Goal: Task Accomplishment & Management: Use online tool/utility

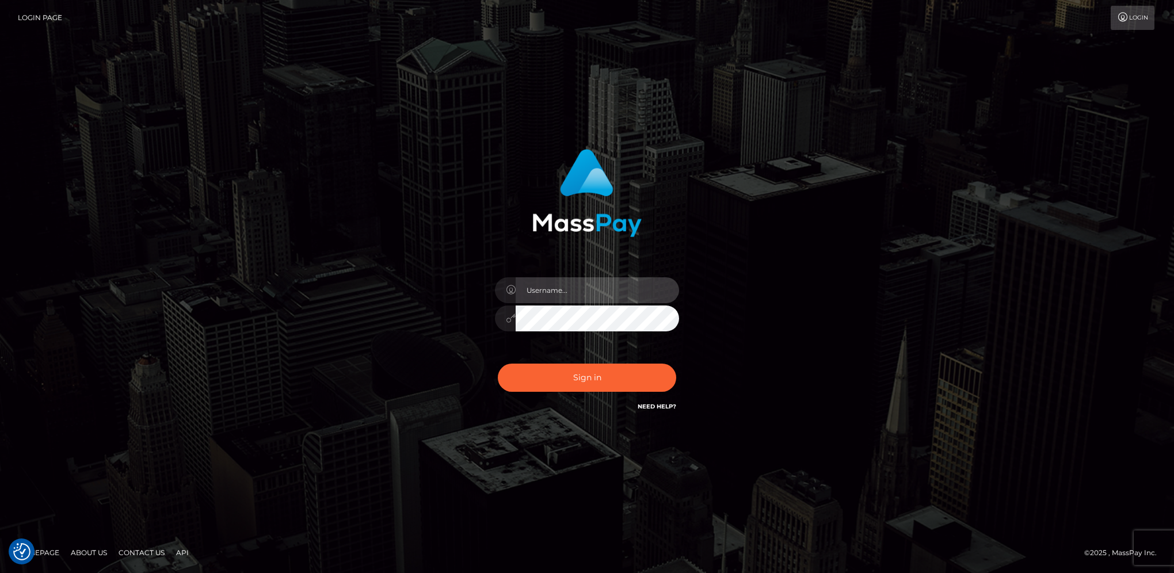
type input "hengland"
click at [626, 378] on button "Sign in" at bounding box center [587, 378] width 178 height 28
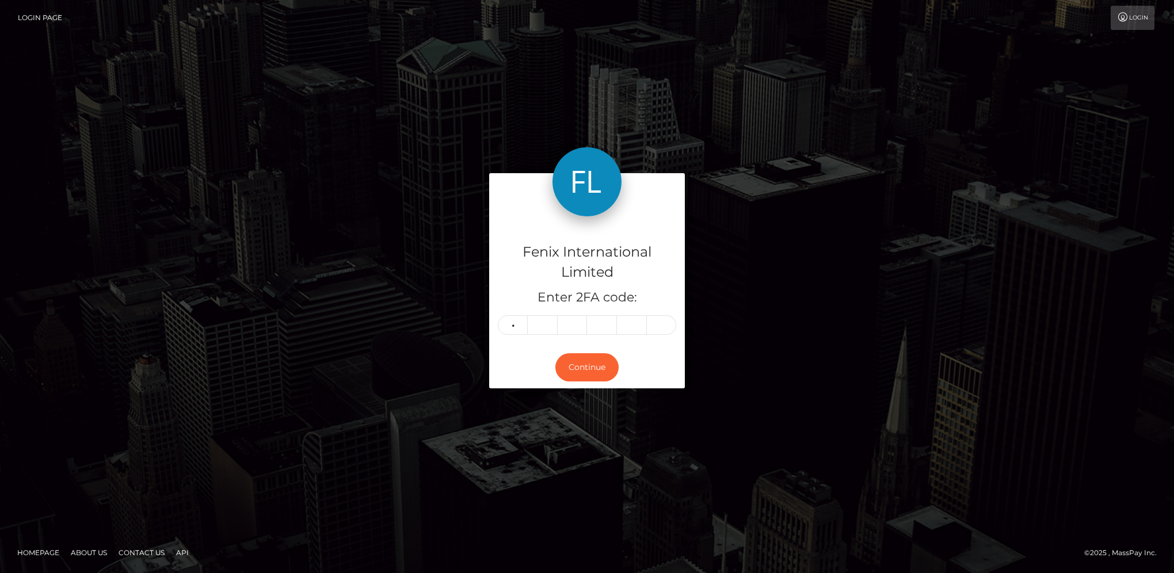
type input "3"
type input "0"
type input "9"
type input "8"
type input "4"
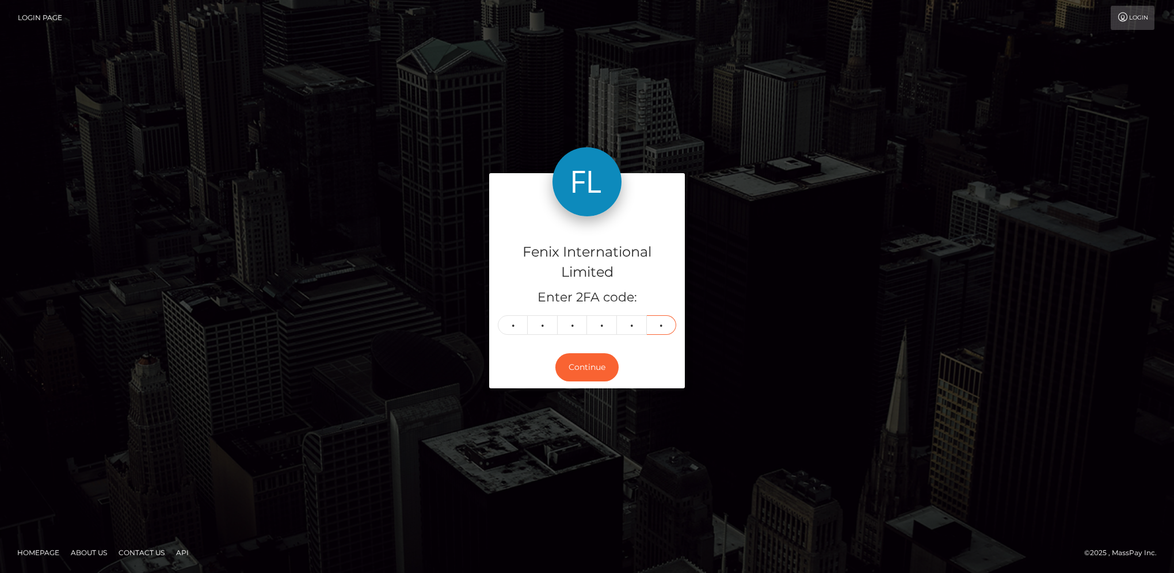
type input "4"
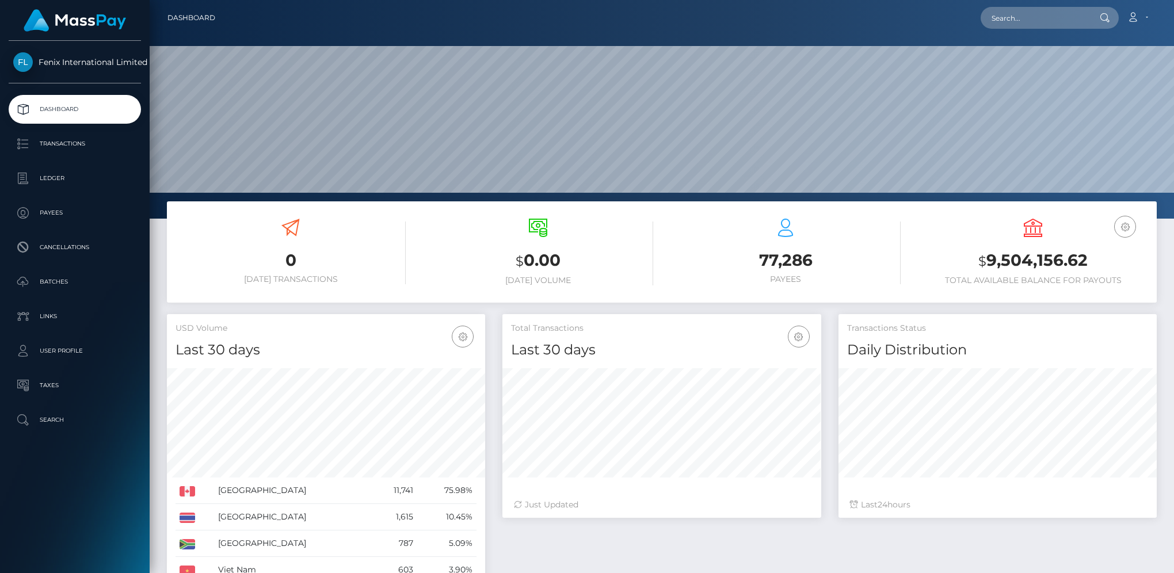
scroll to position [204, 318]
click at [64, 285] on p "Batches" at bounding box center [74, 281] width 123 height 17
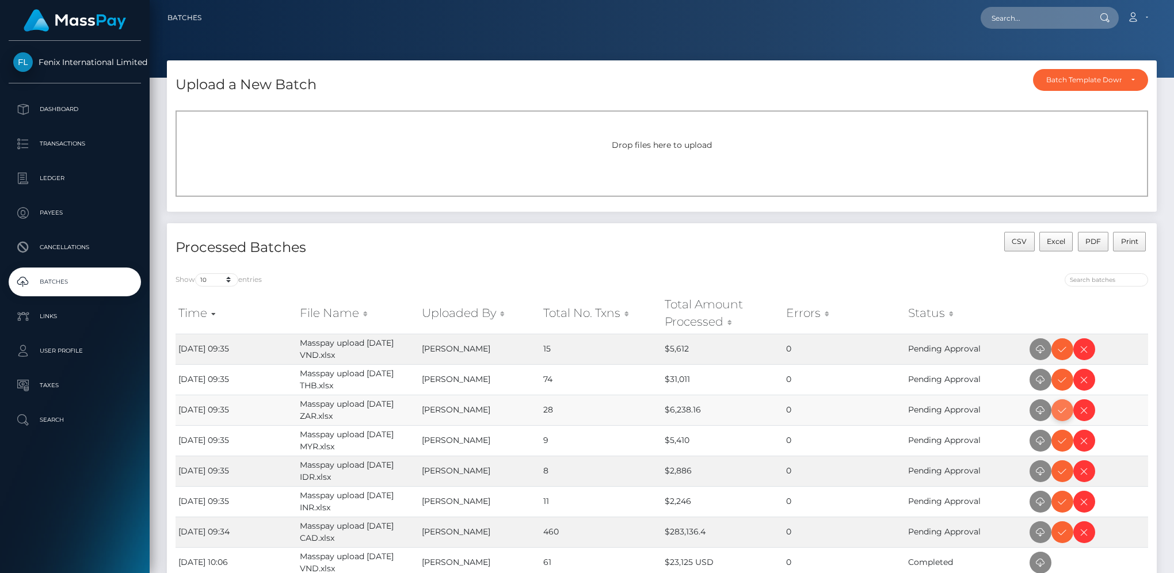
click at [1059, 411] on icon at bounding box center [1062, 410] width 14 height 14
drag, startPoint x: 1063, startPoint y: 354, endPoint x: 1153, endPoint y: 335, distance: 92.3
click at [1063, 354] on icon at bounding box center [1062, 349] width 14 height 14
drag, startPoint x: 1061, startPoint y: 382, endPoint x: 1072, endPoint y: 377, distance: 12.4
click at [1061, 382] on icon at bounding box center [1062, 380] width 14 height 14
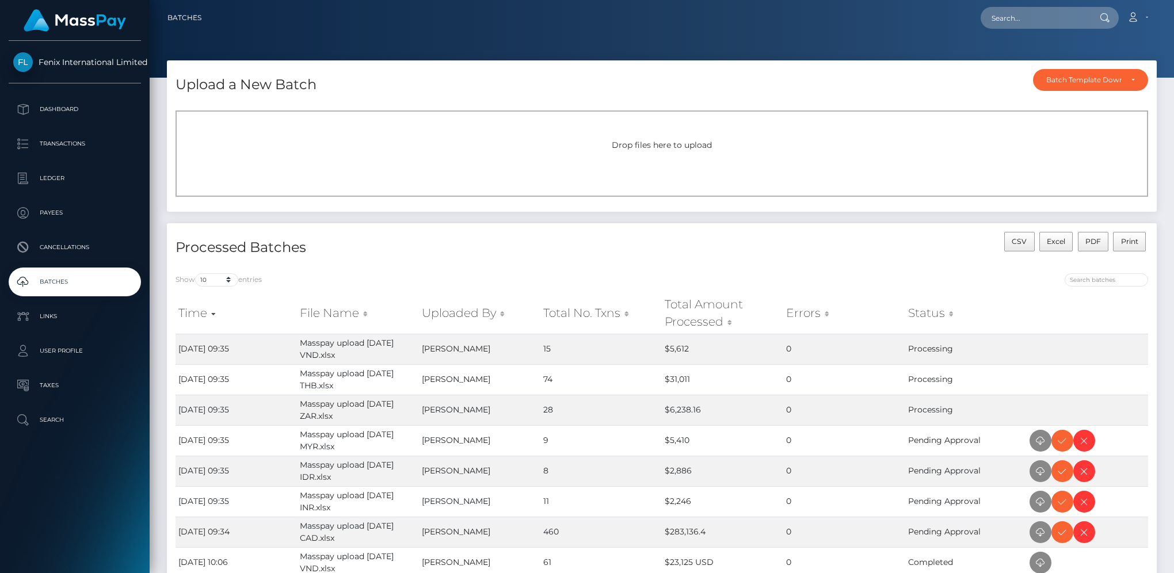
drag, startPoint x: 1063, startPoint y: 444, endPoint x: 1158, endPoint y: 405, distance: 101.9
click at [1063, 444] on icon at bounding box center [1062, 441] width 14 height 14
drag, startPoint x: 1059, startPoint y: 499, endPoint x: 1162, endPoint y: 449, distance: 114.8
click at [1059, 499] on icon at bounding box center [1062, 502] width 14 height 14
click at [1061, 476] on icon at bounding box center [1062, 471] width 14 height 14
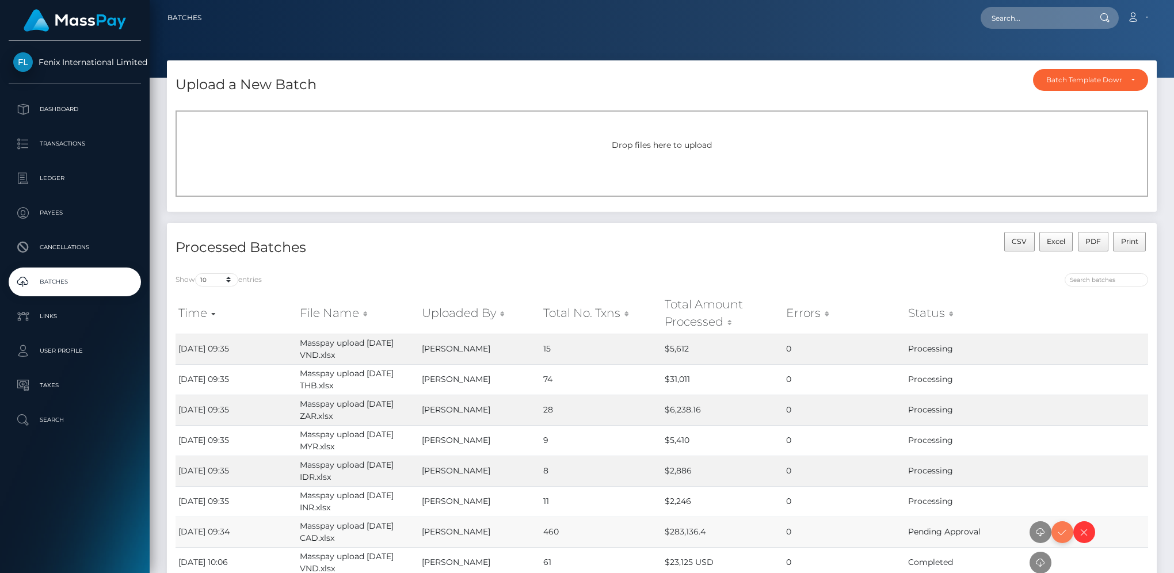
click at [1061, 533] on icon at bounding box center [1062, 532] width 14 height 14
